Goal: Information Seeking & Learning: Check status

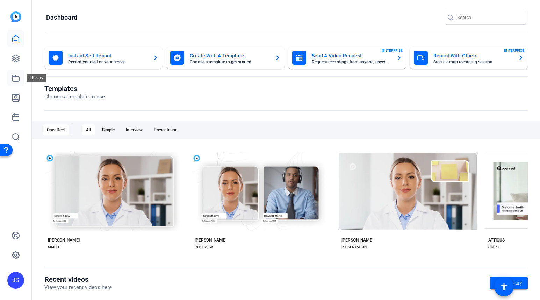
click at [15, 77] on icon at bounding box center [16, 78] width 8 height 8
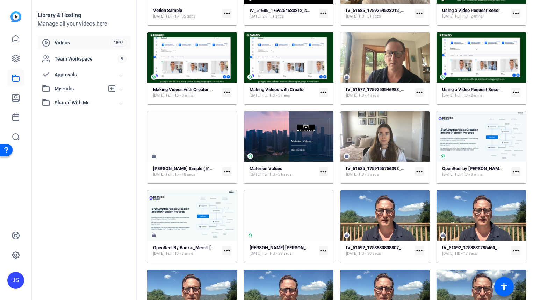
scroll to position [109, 0]
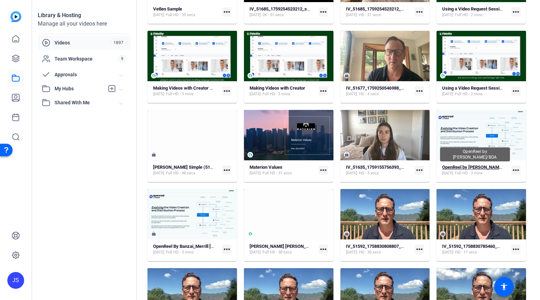
click at [467, 165] on strong "OpenReel by [PERSON_NAME]/BOA" at bounding box center [478, 166] width 72 height 5
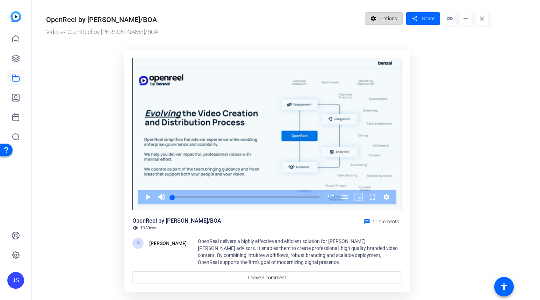
click at [387, 19] on span "Options" at bounding box center [388, 18] width 17 height 13
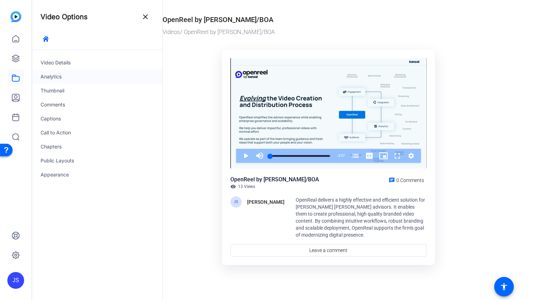
click at [51, 78] on div "Analytics" at bounding box center [97, 77] width 130 height 14
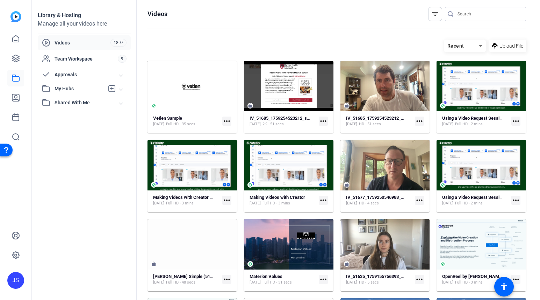
scroll to position [109, 0]
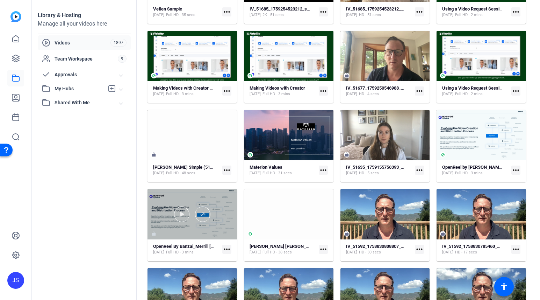
click at [190, 228] on div at bounding box center [191, 214] width 89 height 50
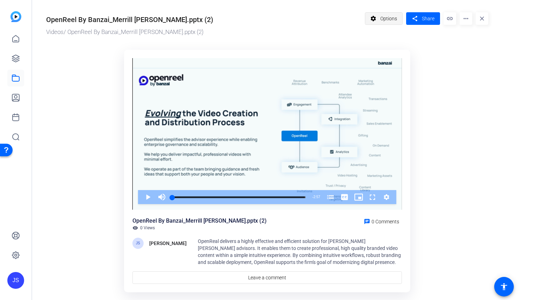
click at [390, 17] on span "Options" at bounding box center [388, 18] width 17 height 13
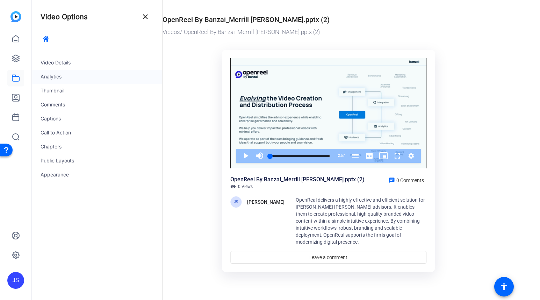
click at [49, 77] on div "Analytics" at bounding box center [97, 77] width 130 height 14
